Goal: Task Accomplishment & Management: Use online tool/utility

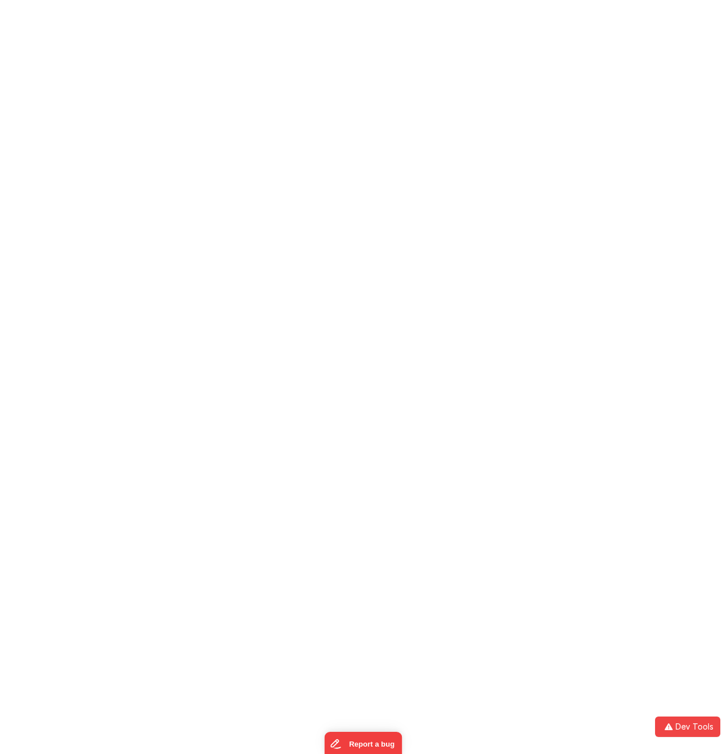
click at [278, 30] on div at bounding box center [363, 377] width 726 height 754
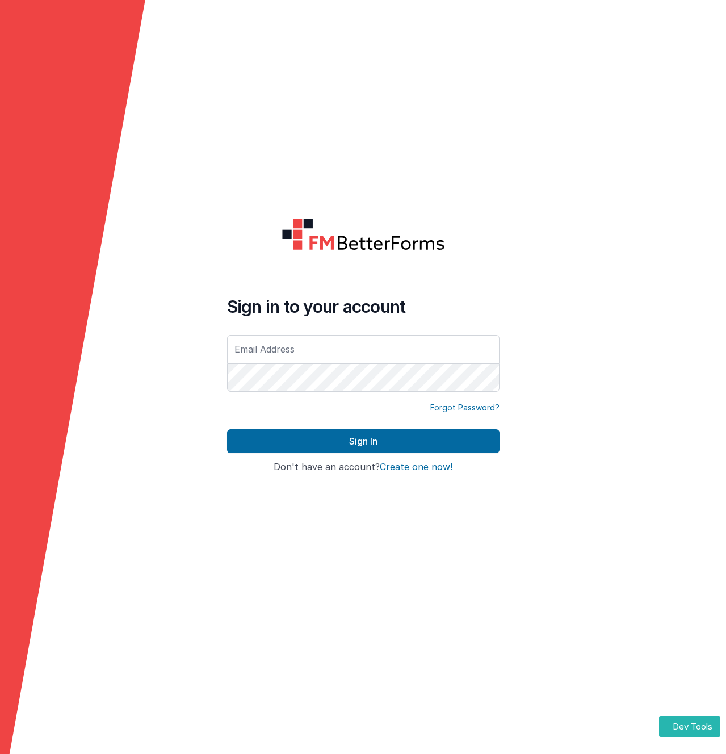
click at [77, 217] on polygon at bounding box center [72, 403] width 145 height 807
click at [295, 356] on input "text" at bounding box center [363, 349] width 272 height 28
click at [230, 290] on div "Sign in to your account Forgot Password? Sign In Sign in with Google Don't have…" at bounding box center [363, 376] width 291 height 335
click at [289, 345] on input "text" at bounding box center [363, 349] width 272 height 28
type input "duaramizu@gmail.com"
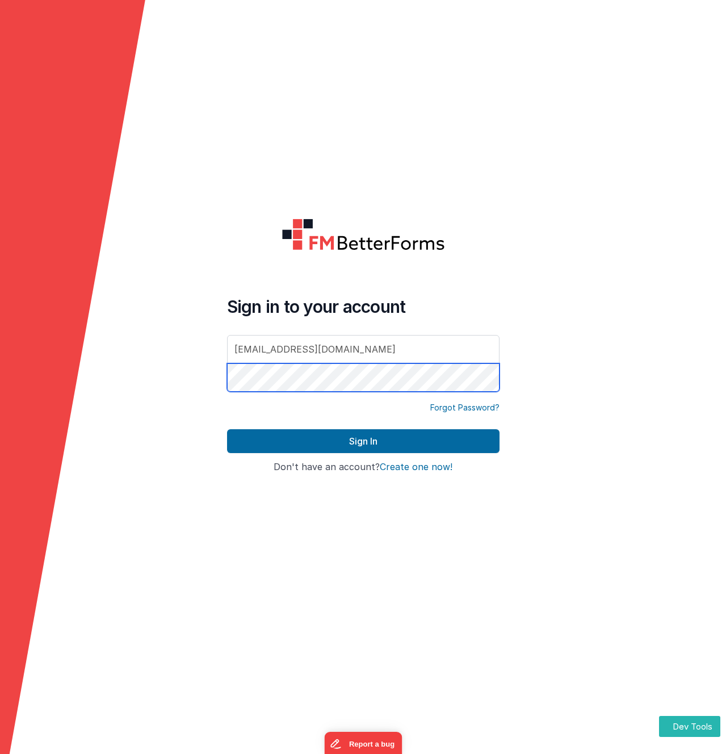
click at [227, 429] on button "Sign In" at bounding box center [363, 441] width 272 height 24
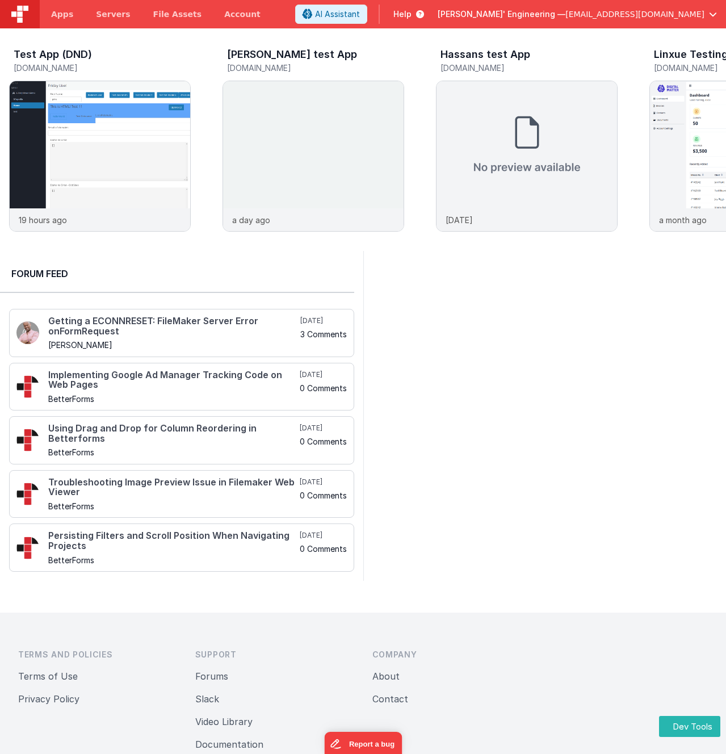
click at [142, 38] on div "Test App (DND) test-c9.bfoperations.com 19 hours ago Charles GUI test App charl…" at bounding box center [363, 139] width 726 height 223
click at [300, 123] on img at bounding box center [313, 171] width 181 height 181
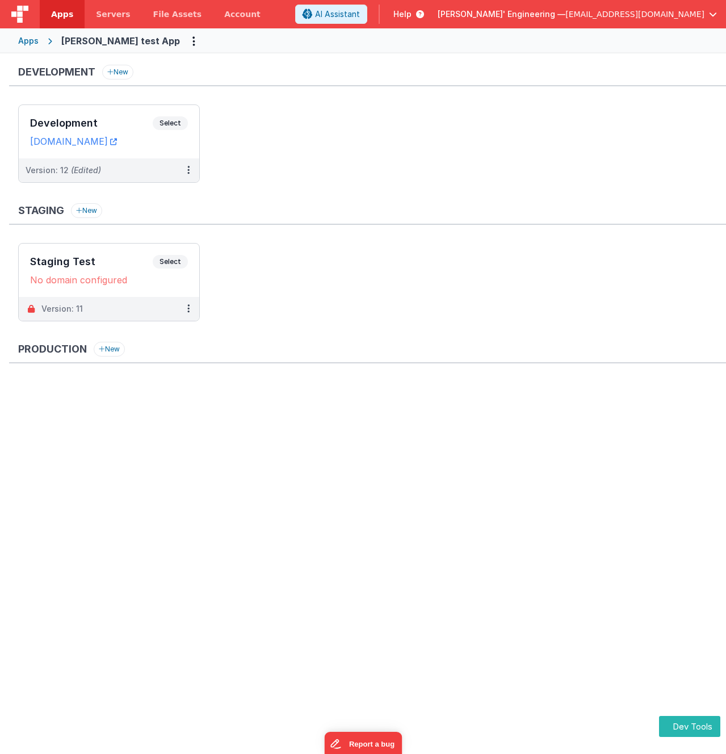
click at [313, 72] on div "Development New" at bounding box center [367, 76] width 717 height 22
click at [172, 117] on span "Select" at bounding box center [170, 123] width 35 height 14
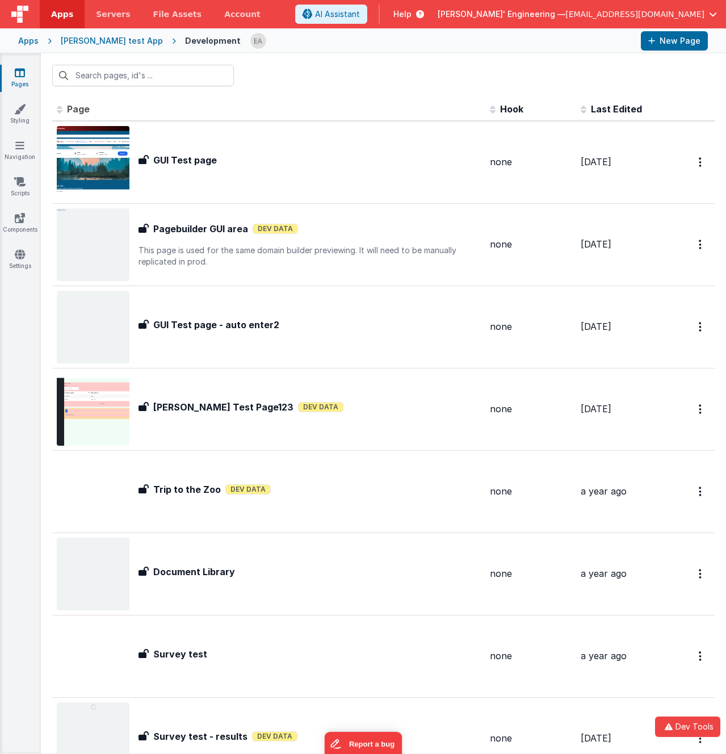
click at [328, 83] on div at bounding box center [383, 75] width 685 height 44
